Goal: Task Accomplishment & Management: Manage account settings

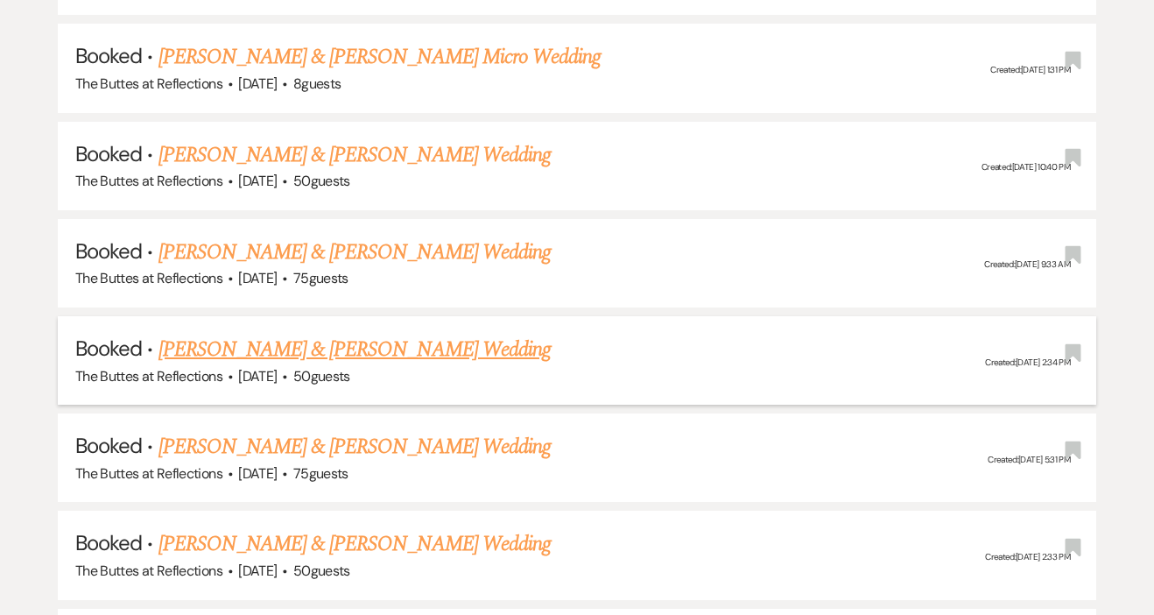
scroll to position [1010, 0]
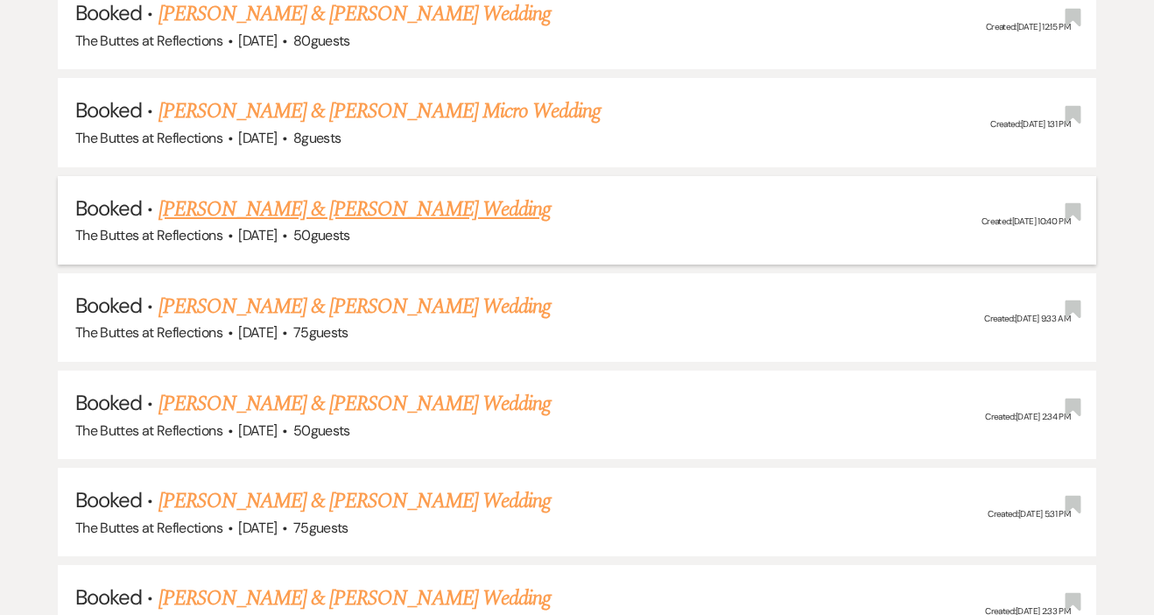
click at [305, 202] on link "[PERSON_NAME] & [PERSON_NAME] Wedding" at bounding box center [355, 210] width 392 height 32
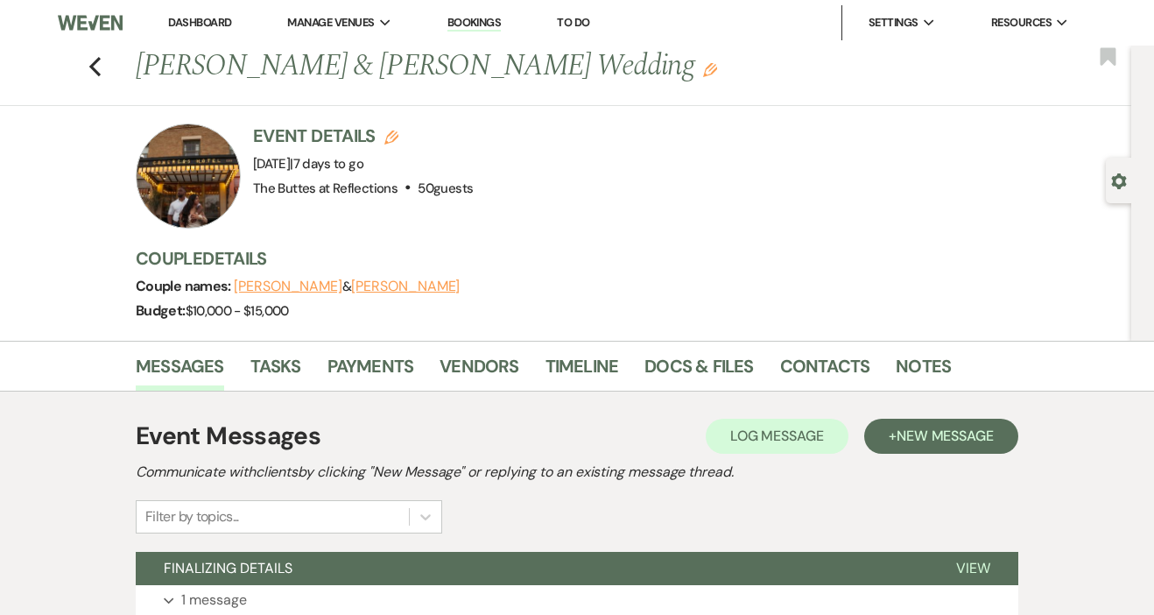
click at [207, 205] on div at bounding box center [188, 176] width 105 height 105
click at [373, 286] on button "[PERSON_NAME]" at bounding box center [405, 286] width 109 height 14
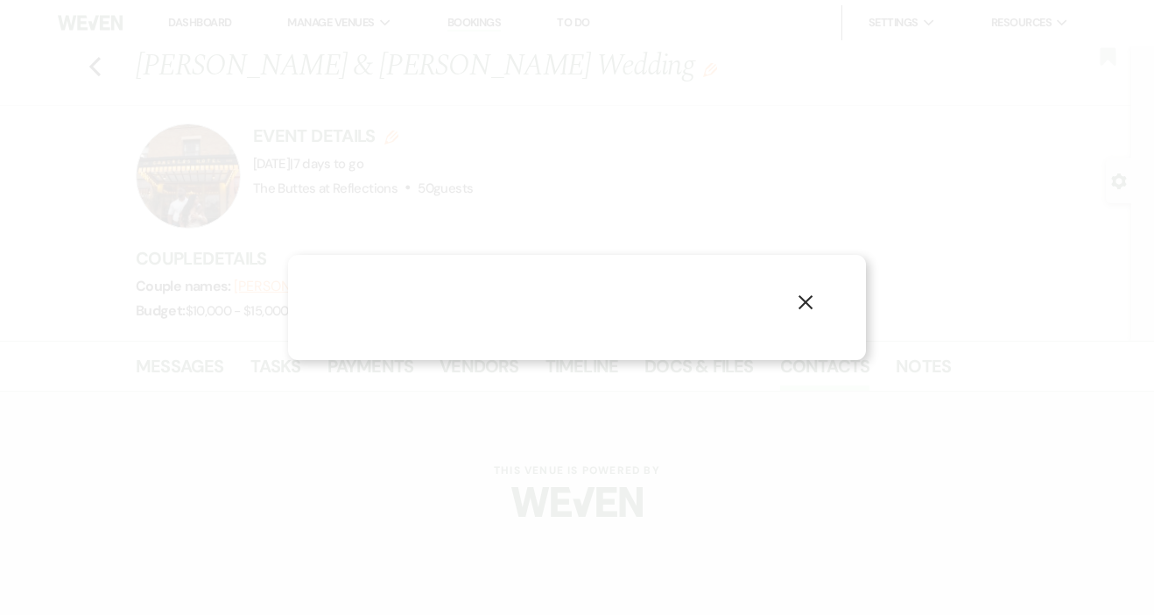
select select "phone"
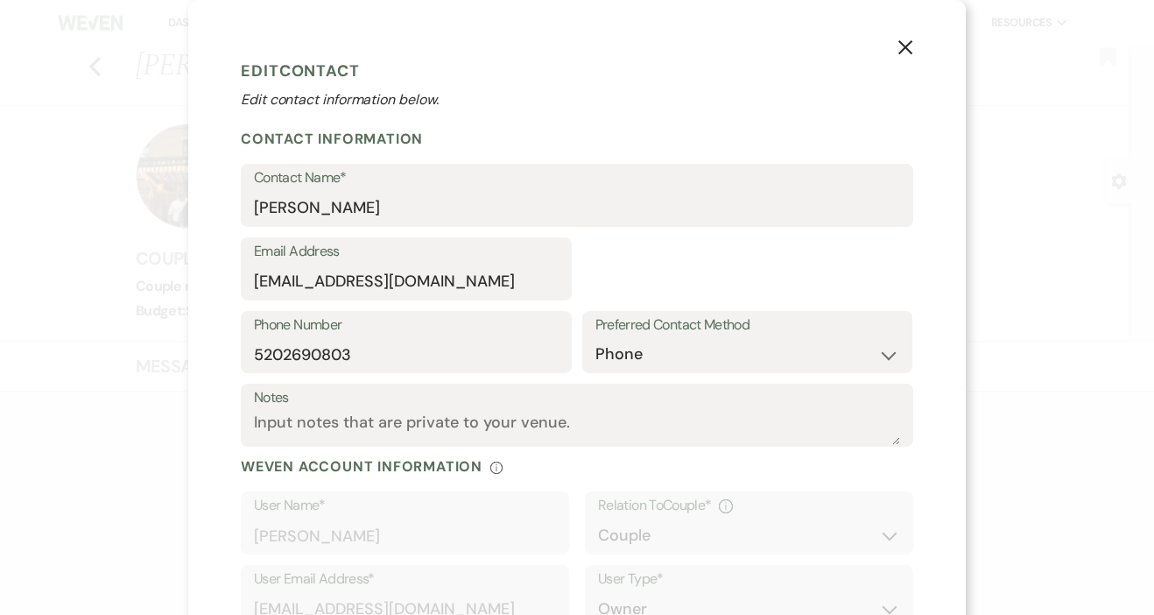
select select "1"
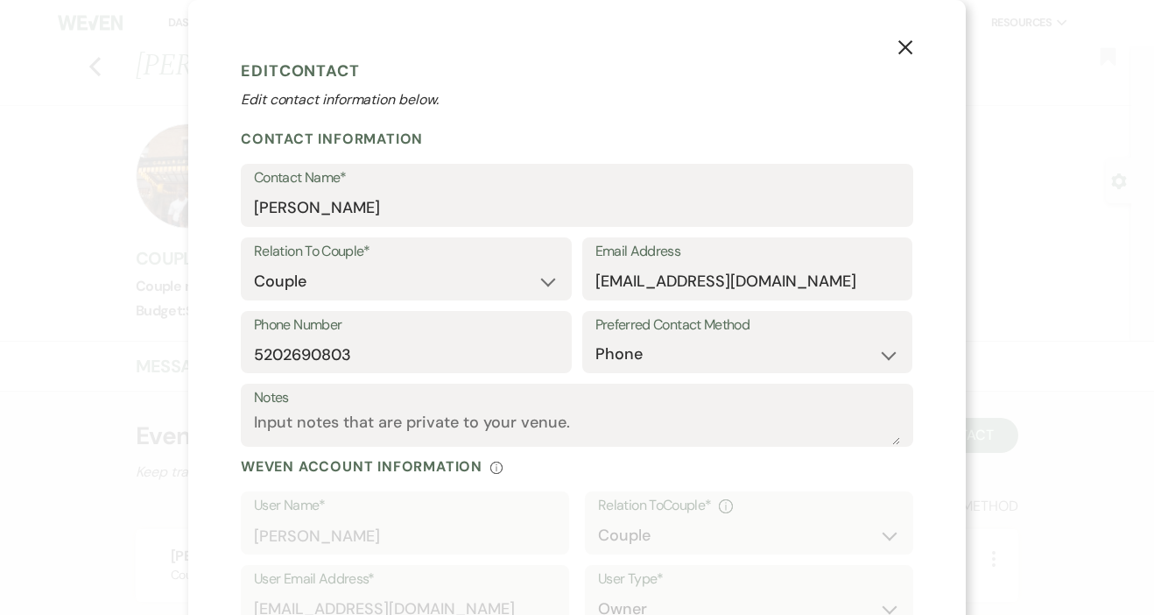
click at [907, 50] on icon "X" at bounding box center [906, 47] width 16 height 16
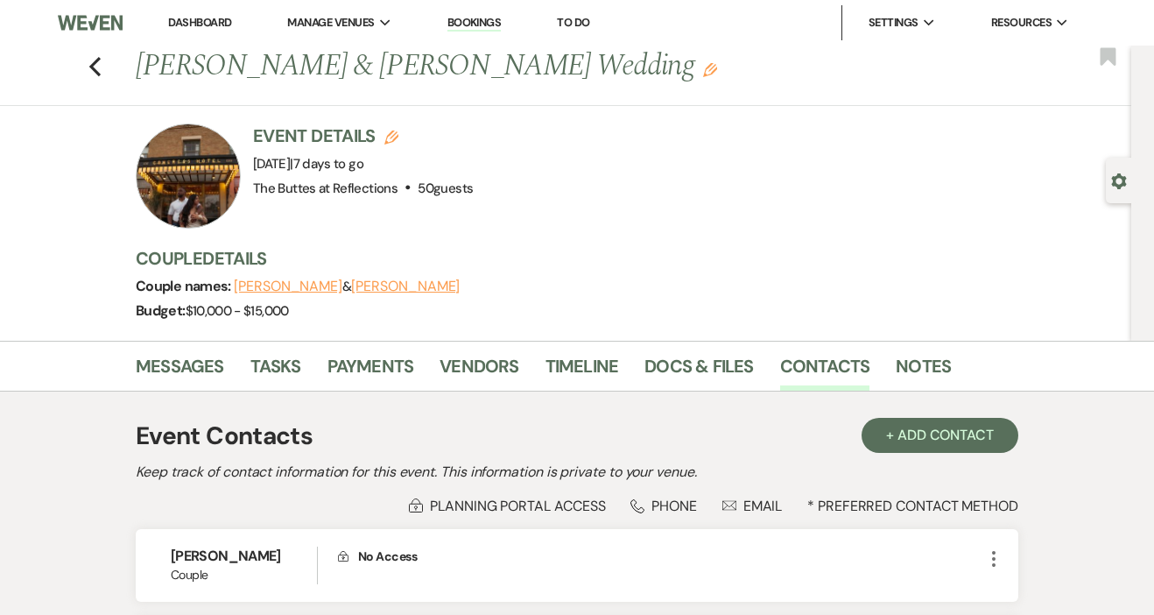
click at [213, 175] on div at bounding box center [188, 176] width 105 height 105
click at [194, 194] on div at bounding box center [188, 176] width 105 height 105
click at [221, 174] on div at bounding box center [188, 176] width 105 height 105
click at [194, 180] on div at bounding box center [188, 176] width 105 height 105
click at [370, 279] on button "[PERSON_NAME]" at bounding box center [405, 286] width 109 height 14
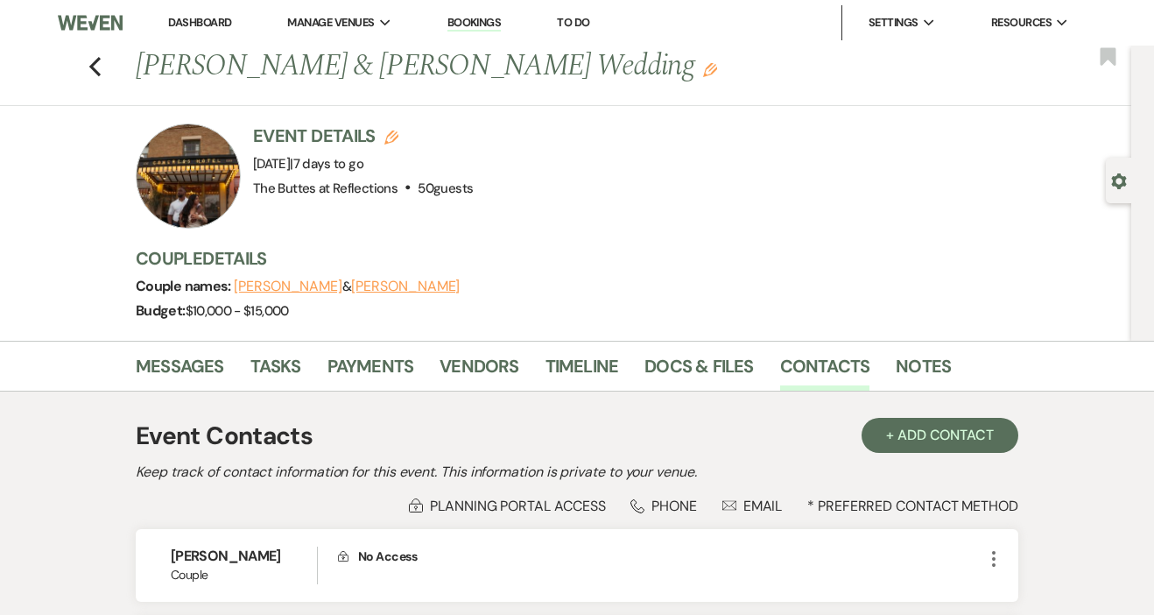
select select "1"
select select "phone"
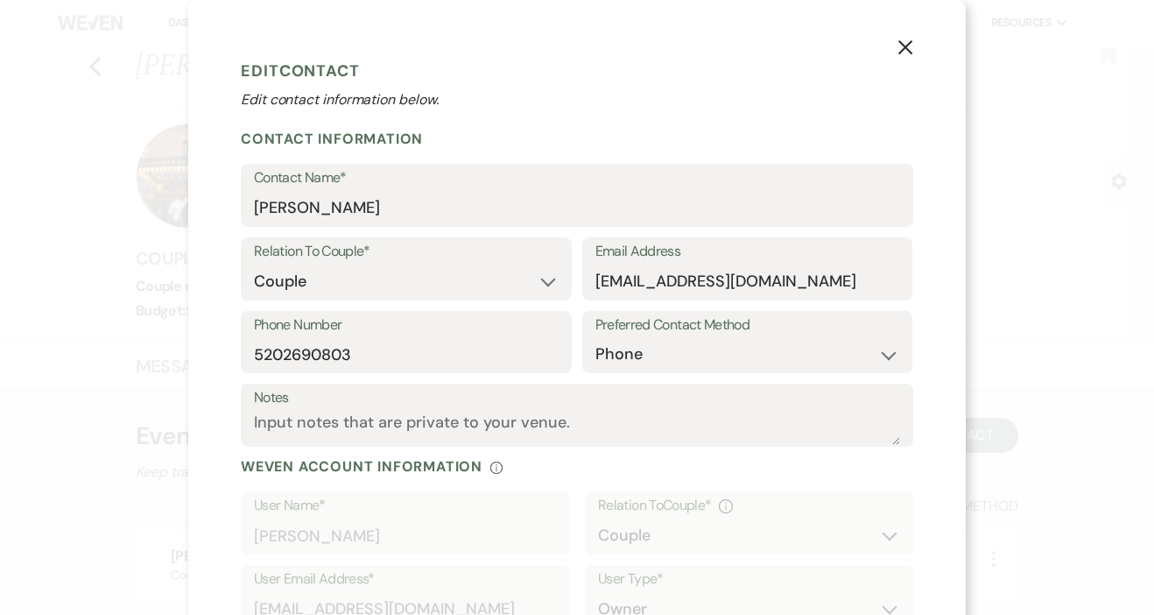
click at [910, 52] on use "button" at bounding box center [906, 47] width 14 height 14
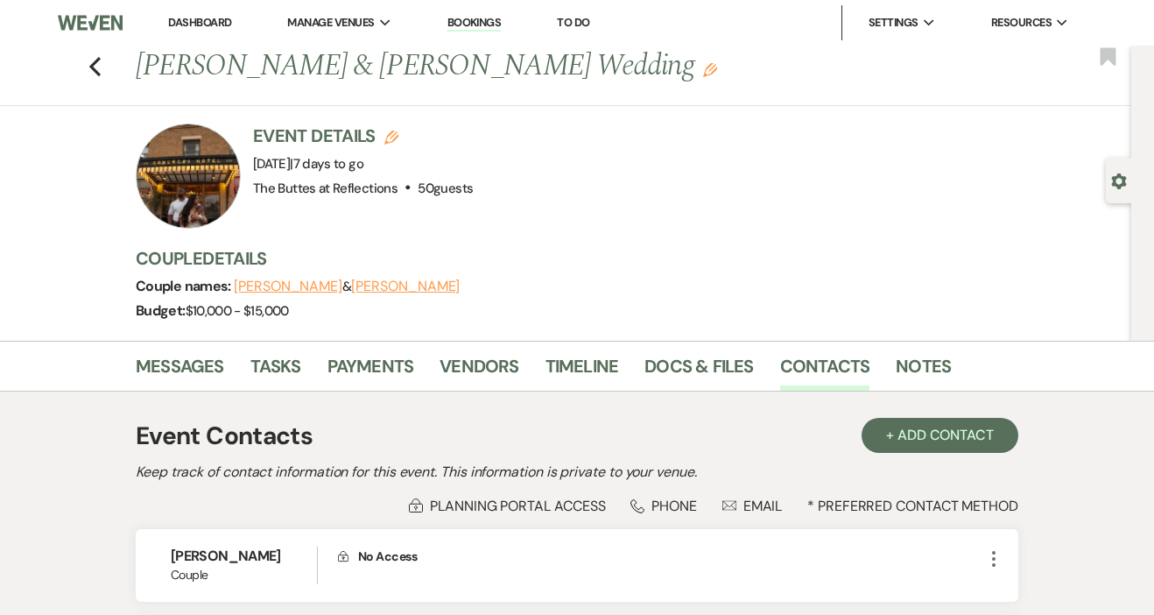
click at [306, 290] on button "[PERSON_NAME]" at bounding box center [288, 286] width 109 height 14
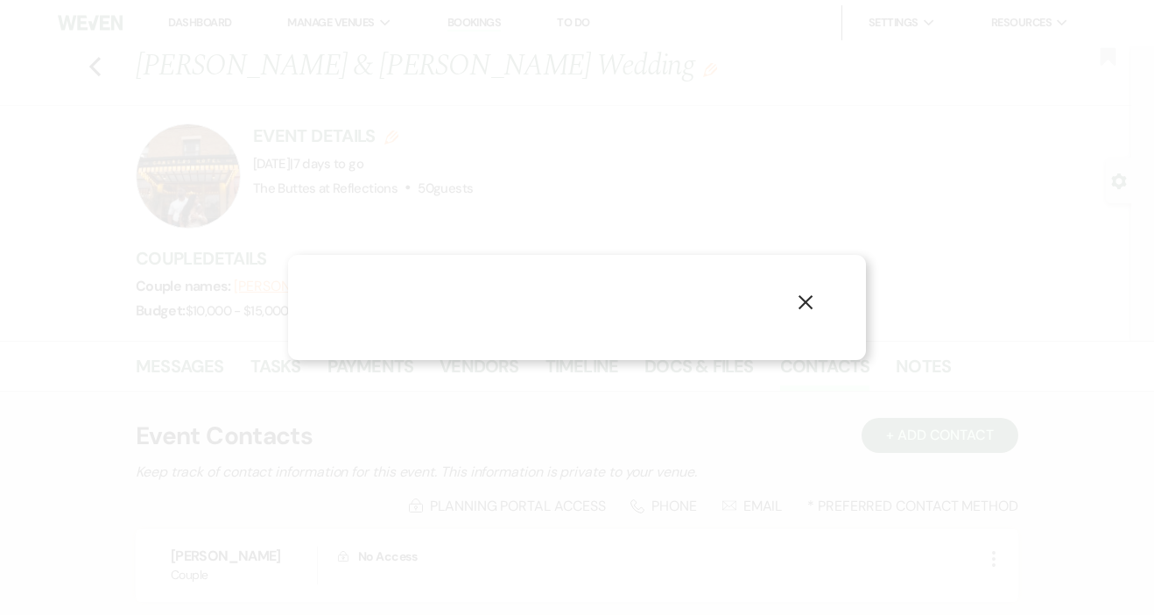
select select "1"
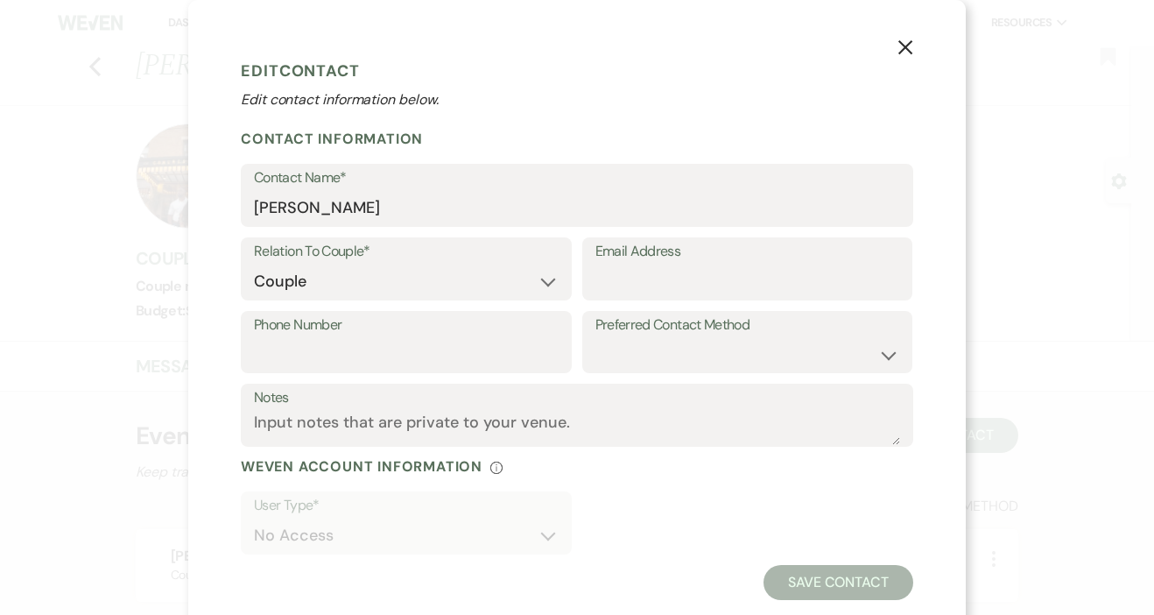
click at [899, 44] on icon "X" at bounding box center [906, 47] width 16 height 16
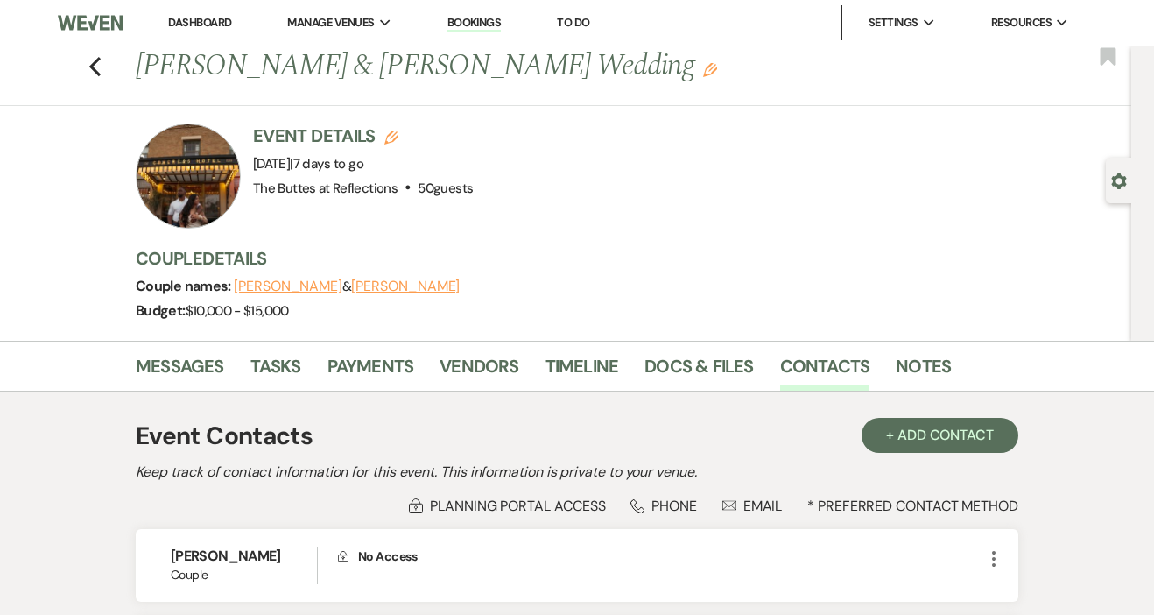
click at [198, 191] on div at bounding box center [188, 176] width 105 height 105
click at [392, 193] on span "The Buttes at Reflections" at bounding box center [325, 189] width 145 height 18
click at [209, 370] on link "Messages" at bounding box center [180, 371] width 88 height 39
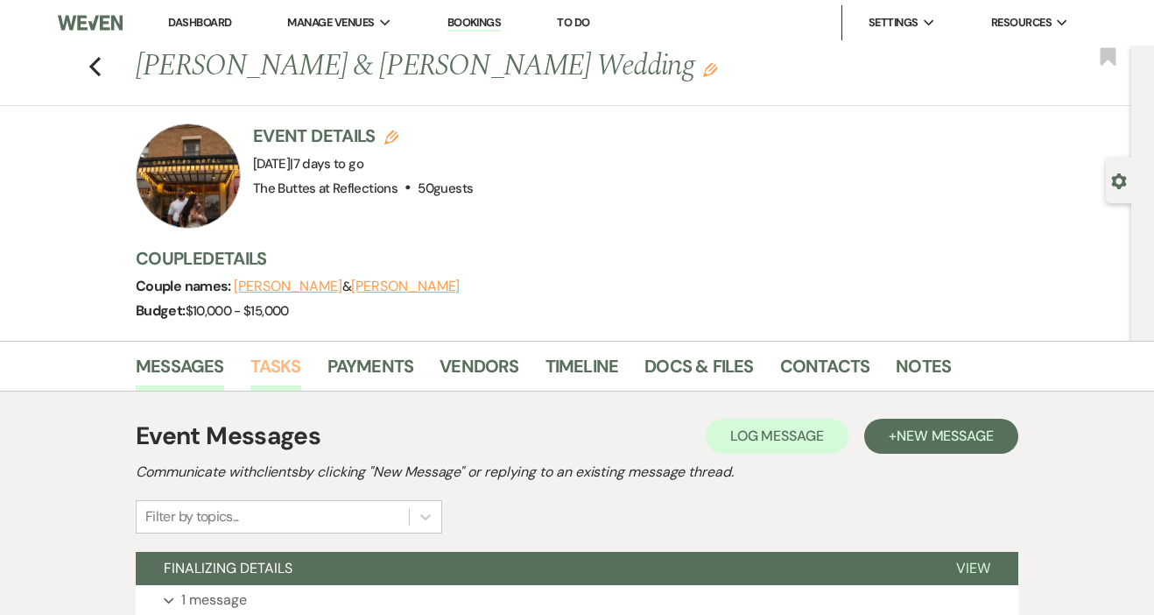
click at [285, 359] on link "Tasks" at bounding box center [276, 371] width 51 height 39
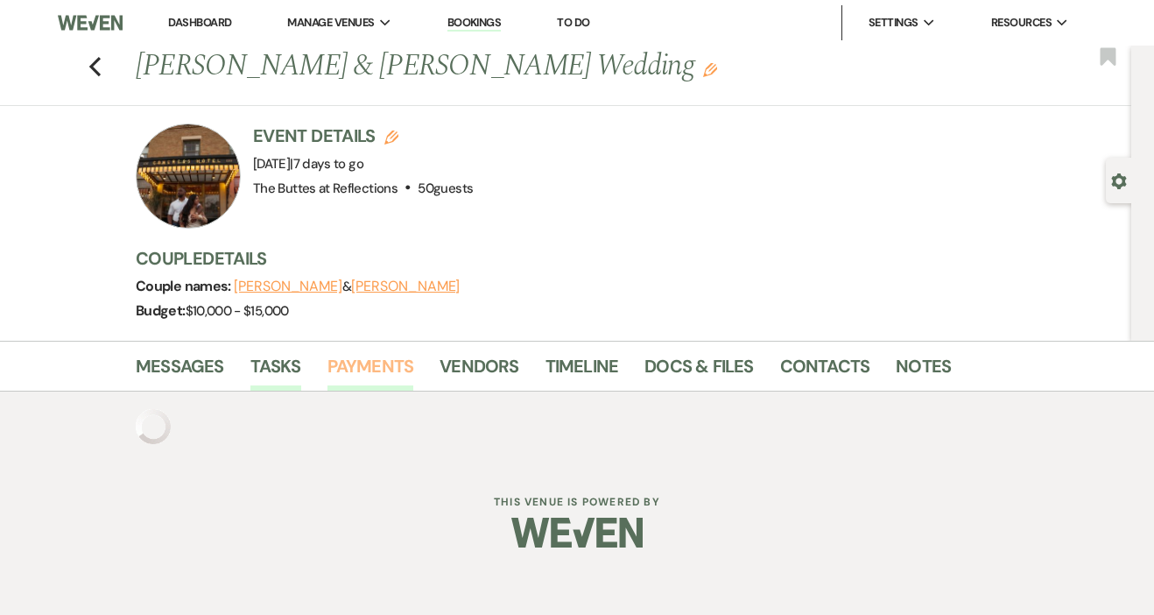
click at [367, 364] on link "Payments" at bounding box center [371, 371] width 87 height 39
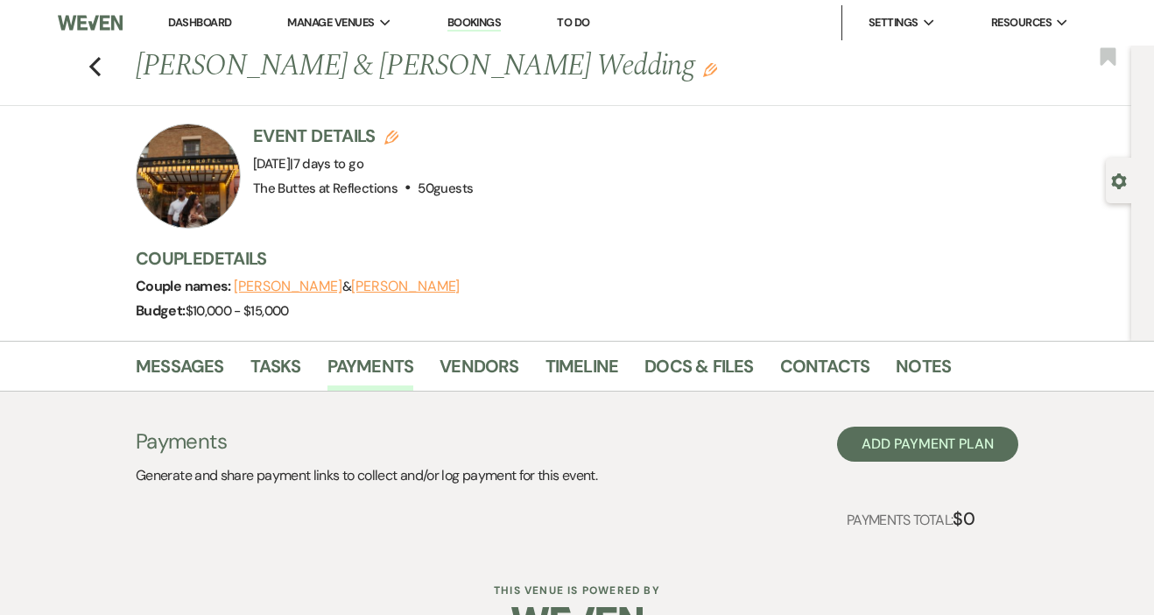
click at [340, 139] on h3 "Event Details Edit" at bounding box center [363, 136] width 220 height 25
click at [312, 190] on span "The Buttes at Reflections" at bounding box center [325, 189] width 145 height 18
click at [203, 219] on div at bounding box center [188, 176] width 105 height 105
click at [201, 205] on div at bounding box center [188, 176] width 105 height 105
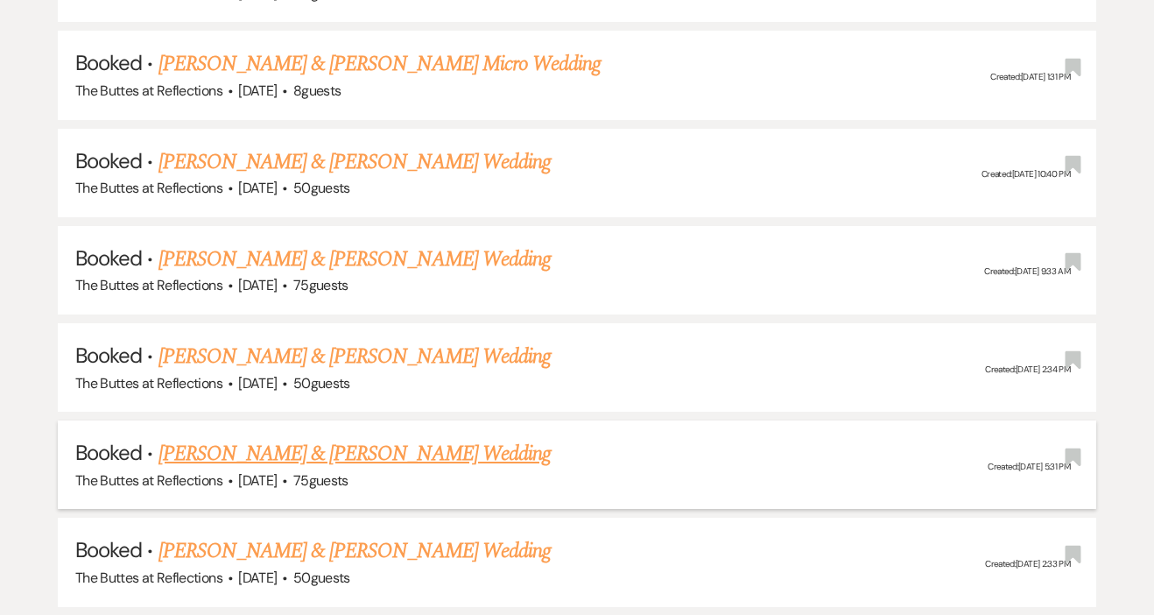
scroll to position [1057, 0]
click at [349, 156] on link "[PERSON_NAME] & [PERSON_NAME] Wedding" at bounding box center [355, 162] width 392 height 32
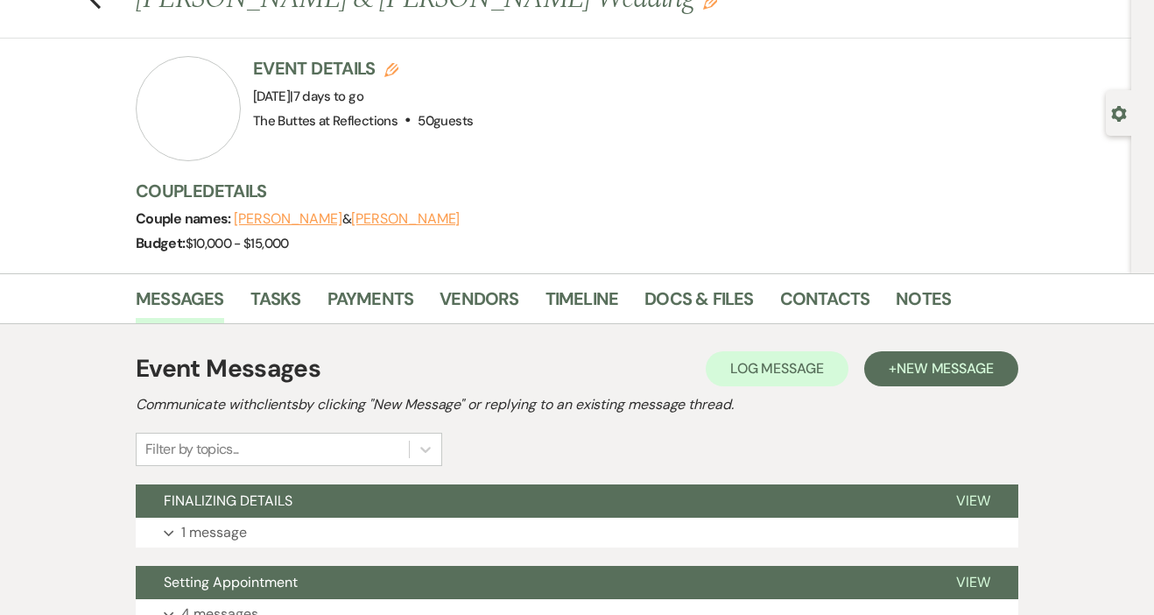
scroll to position [148, 0]
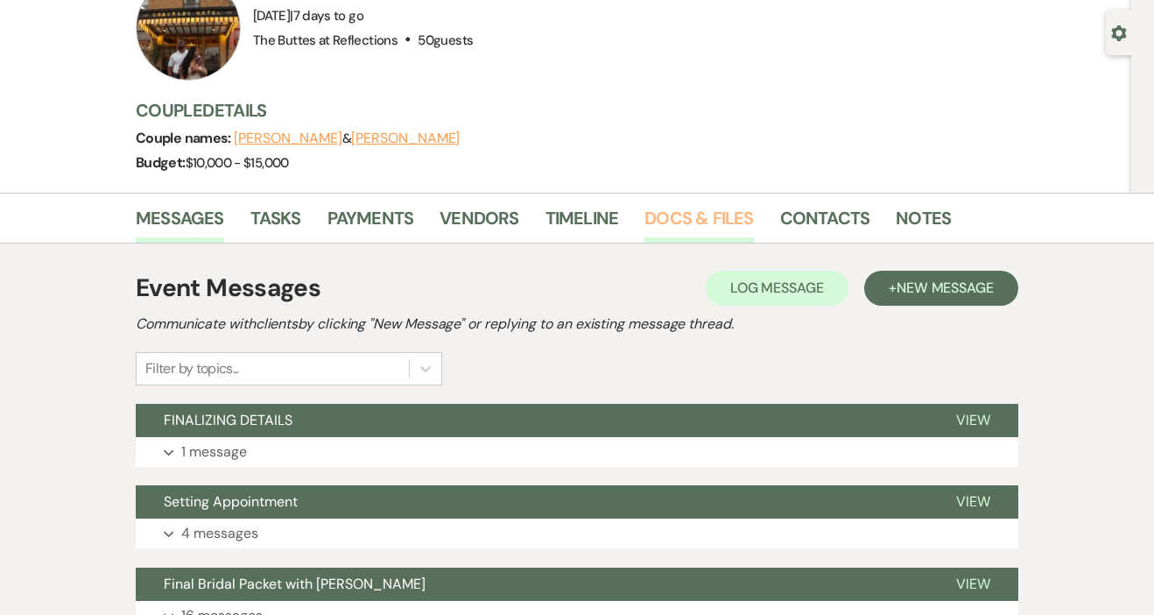
click at [685, 215] on link "Docs & Files" at bounding box center [699, 223] width 109 height 39
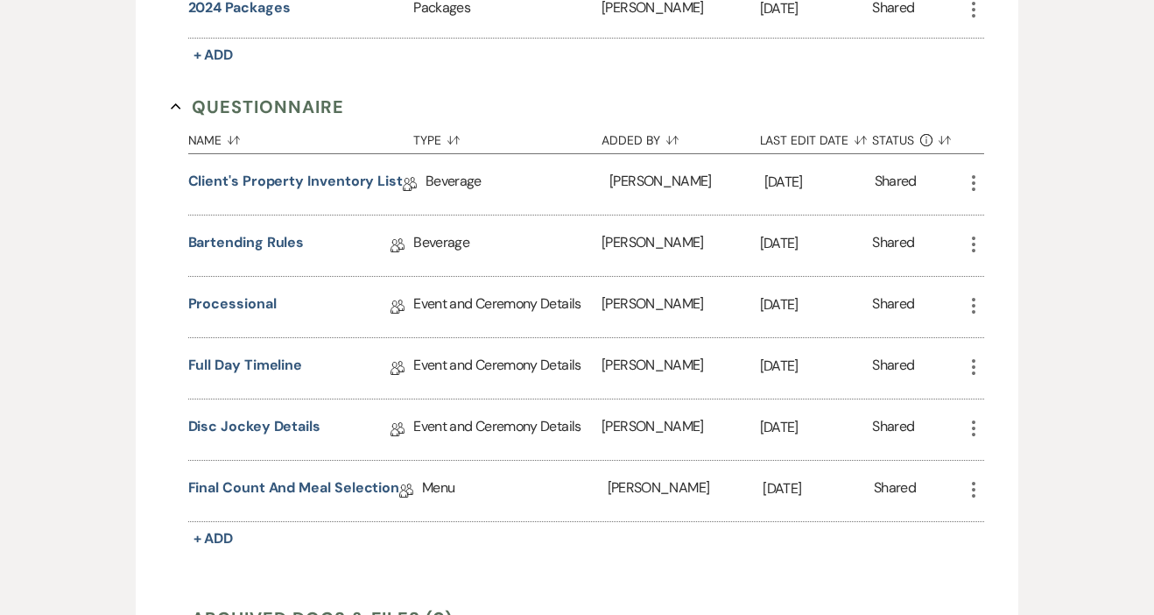
scroll to position [1925, 0]
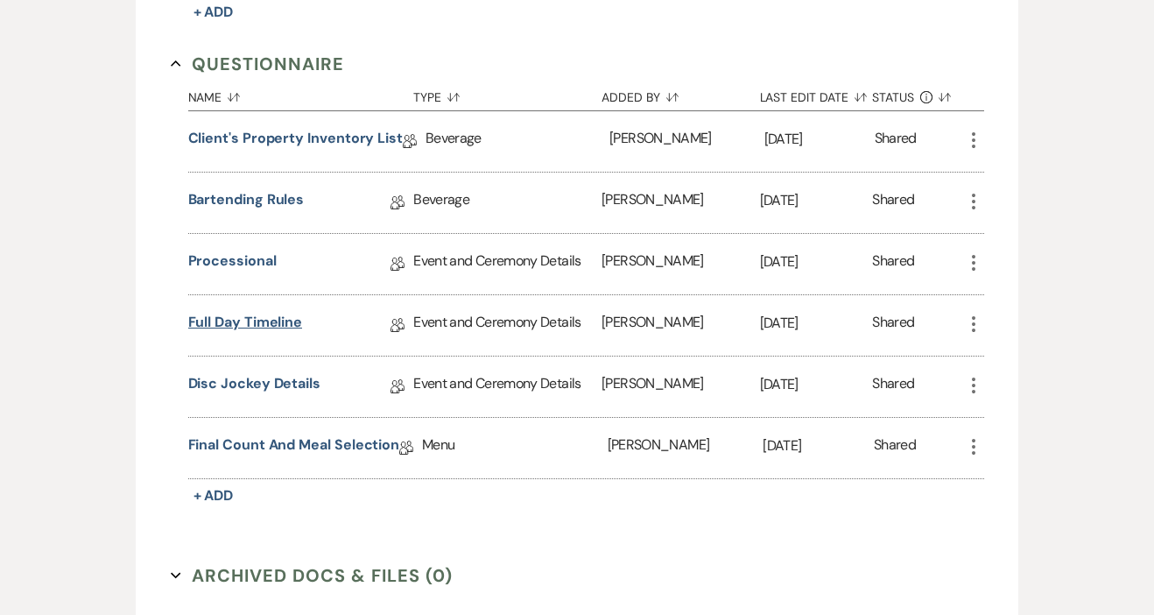
click at [258, 318] on link "Full Day Timeline" at bounding box center [245, 325] width 115 height 27
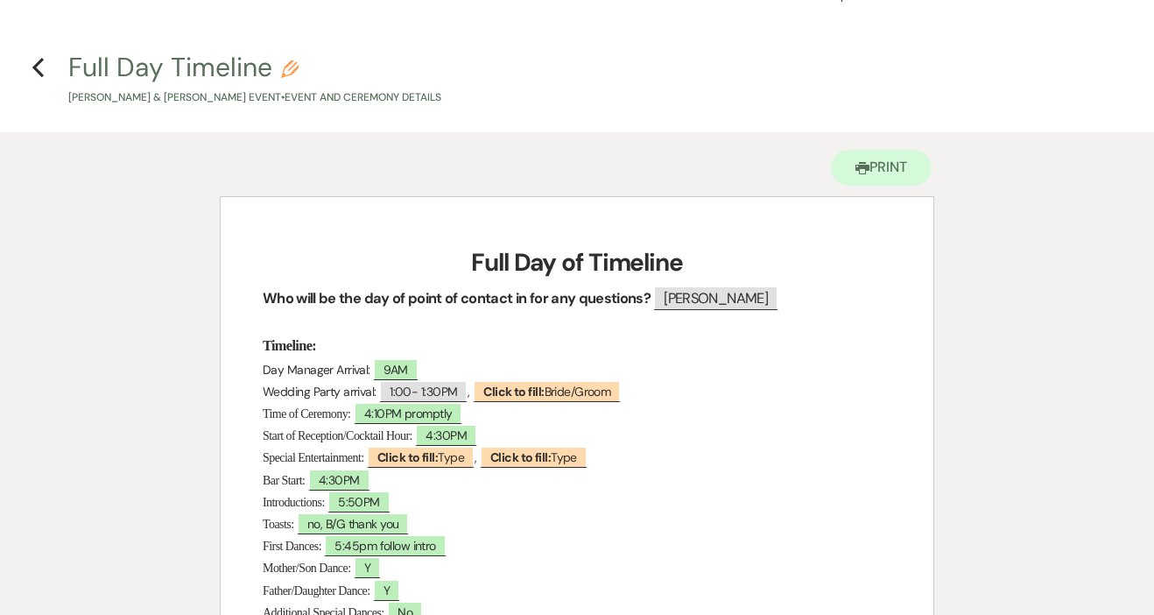
scroll to position [22, 0]
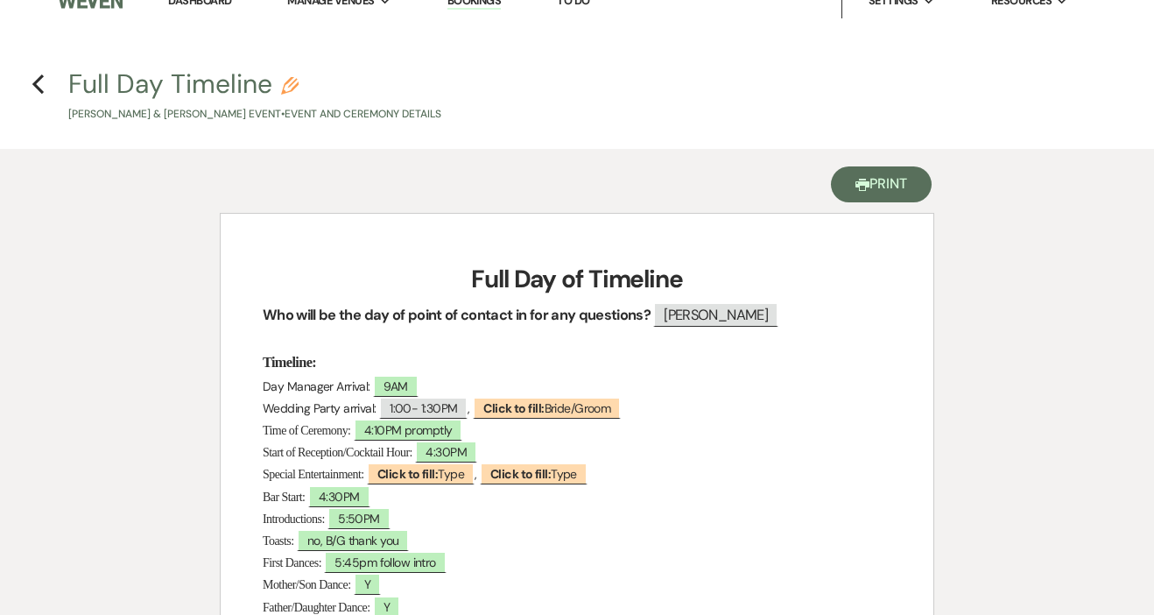
click at [888, 180] on button "Printer Print" at bounding box center [881, 184] width 101 height 36
click at [37, 80] on use "button" at bounding box center [37, 83] width 11 height 19
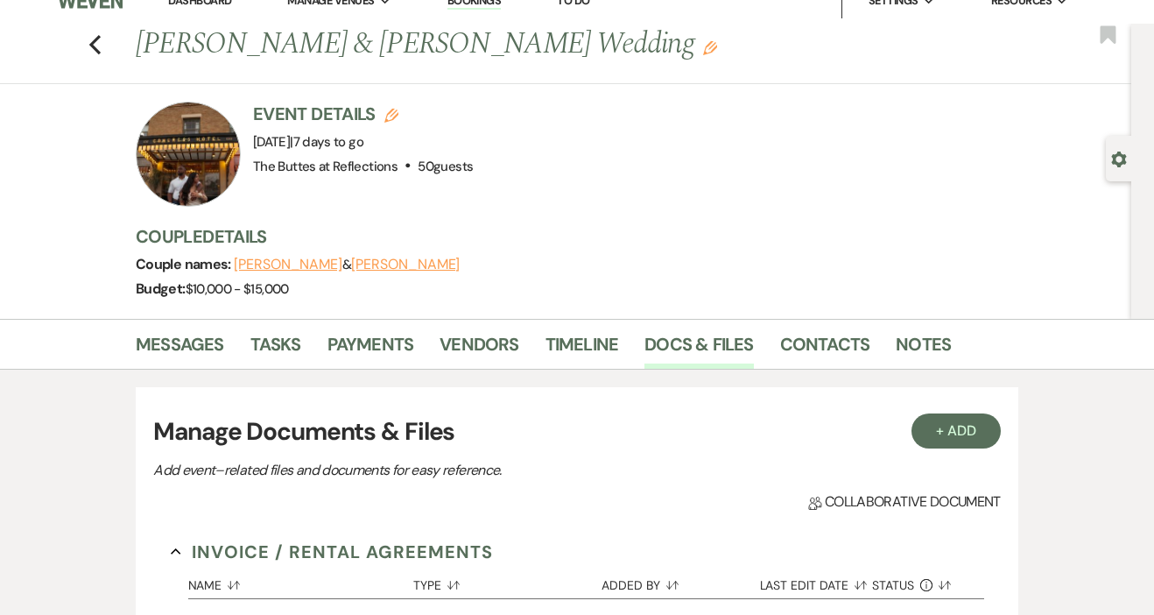
scroll to position [1925, 0]
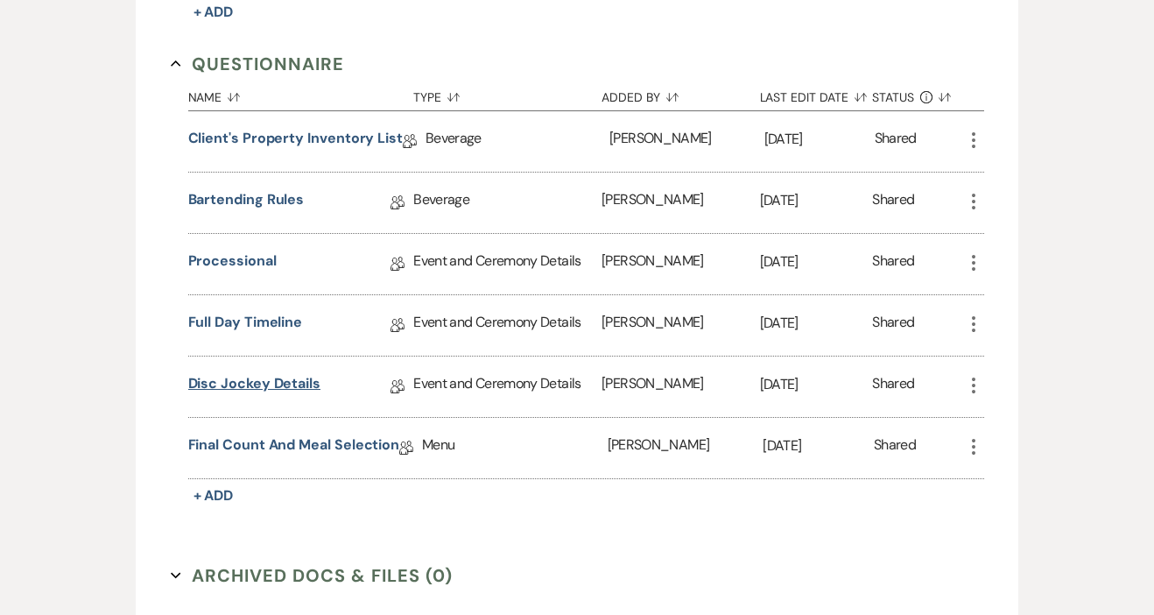
click at [244, 385] on link "Disc Jockey Details" at bounding box center [254, 386] width 132 height 27
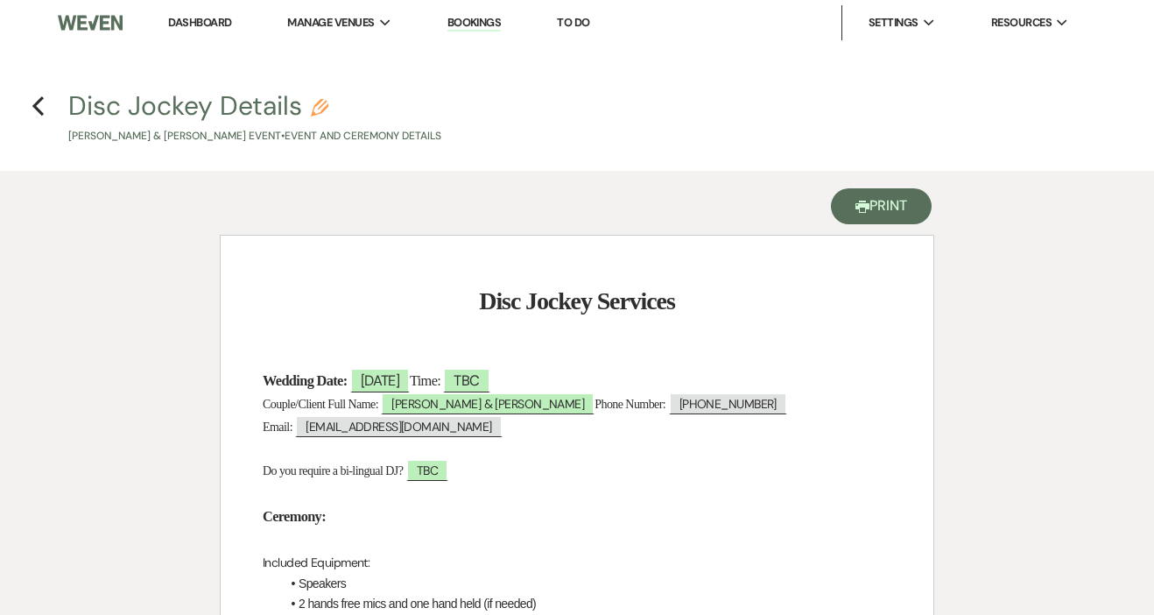
click at [882, 203] on button "Printer Print" at bounding box center [881, 206] width 101 height 36
click at [37, 102] on use "button" at bounding box center [37, 105] width 11 height 19
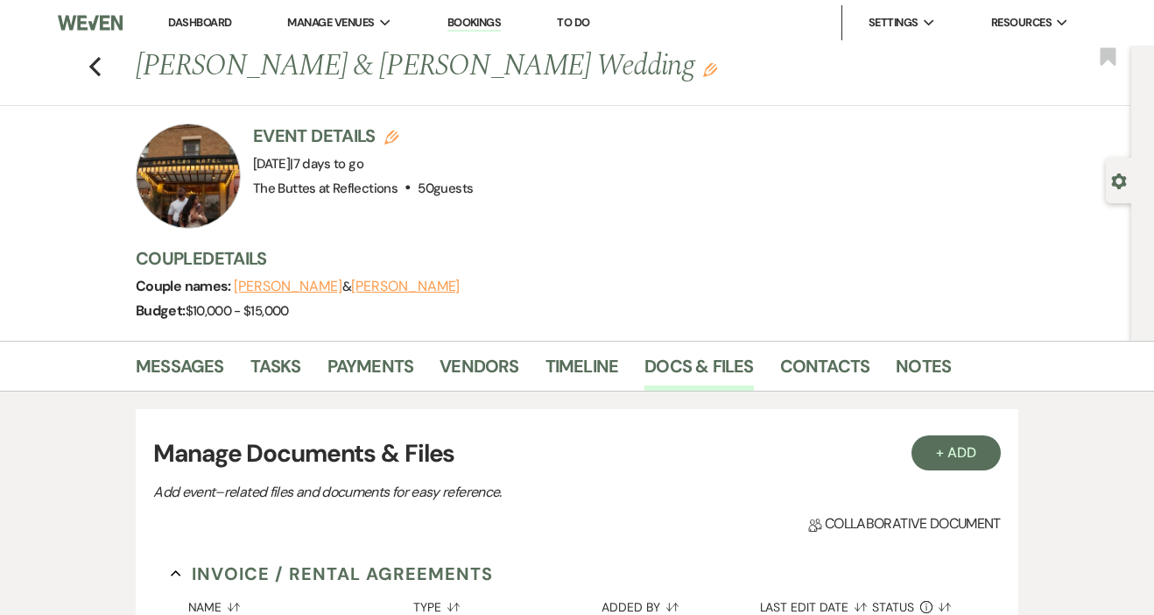
scroll to position [1925, 0]
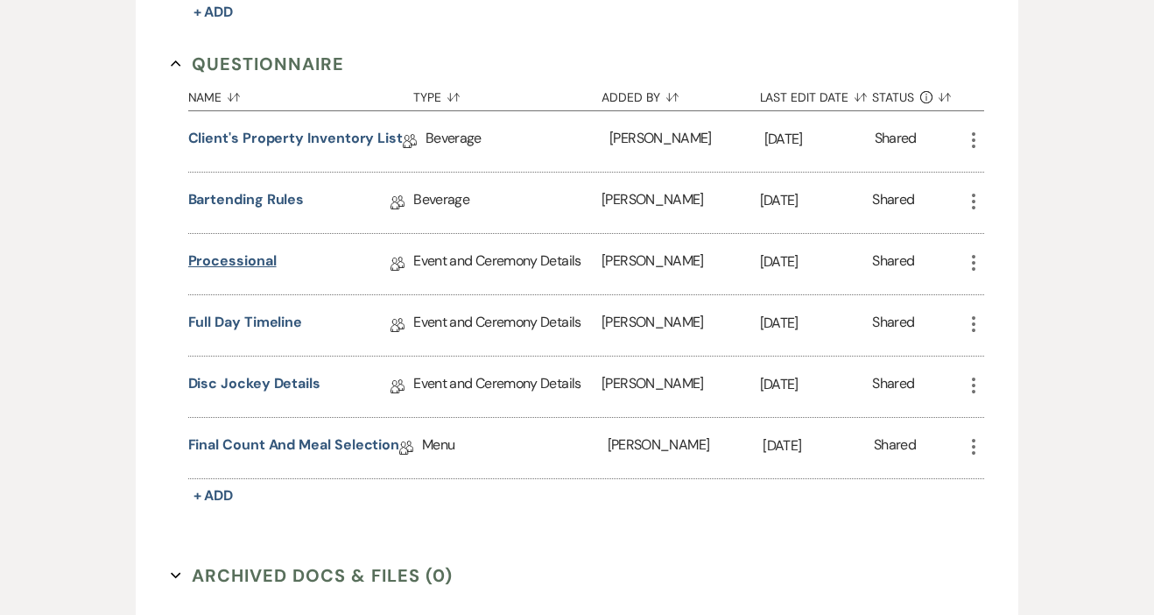
click at [232, 268] on link "Processional" at bounding box center [232, 264] width 88 height 27
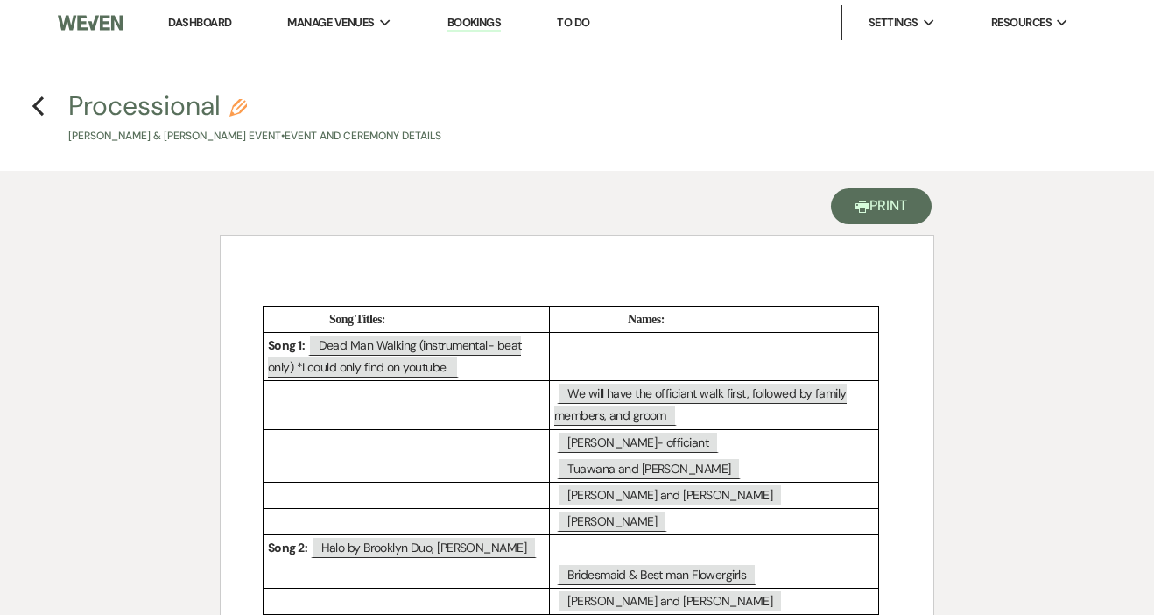
click at [879, 208] on button "Printer Print" at bounding box center [881, 206] width 101 height 36
click at [40, 102] on icon "Previous" at bounding box center [38, 105] width 13 height 21
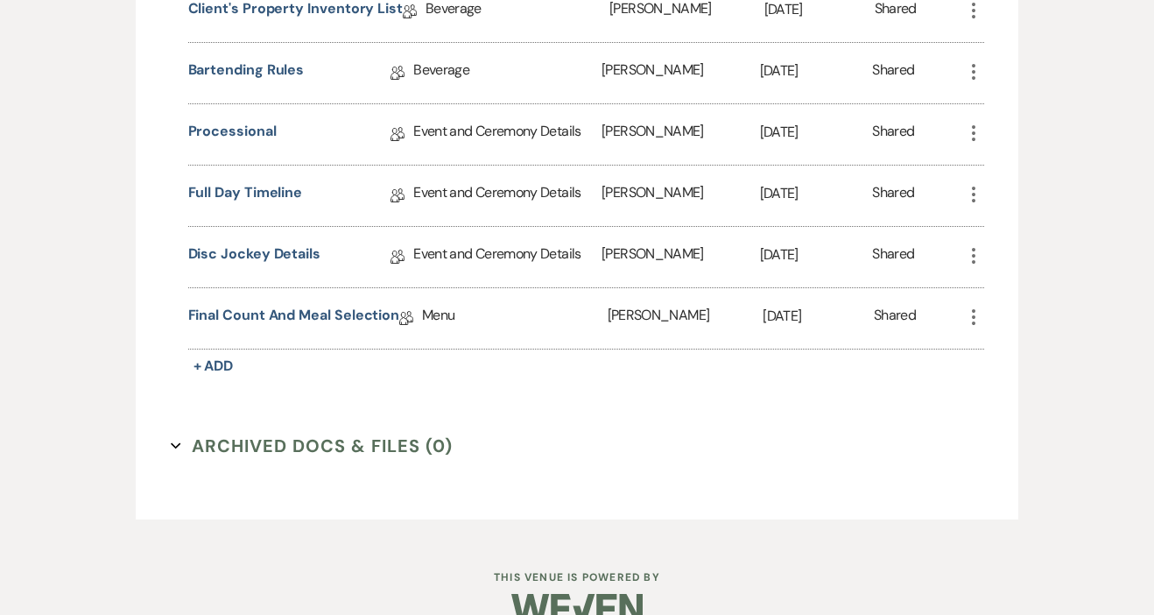
scroll to position [1904, 0]
